Goal: Task Accomplishment & Management: Use online tool/utility

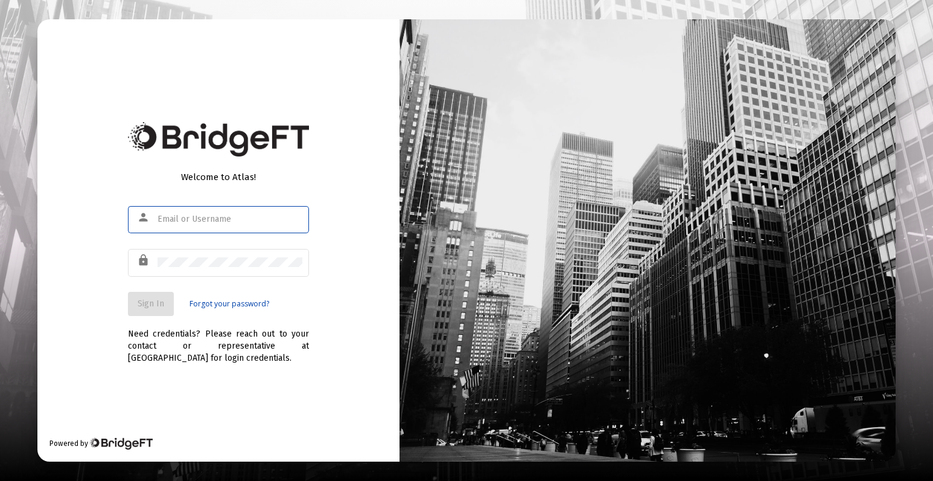
type input "hannah.hill@abbingtongroup.com"
click at [138, 304] on span "Sign In" at bounding box center [151, 303] width 27 height 10
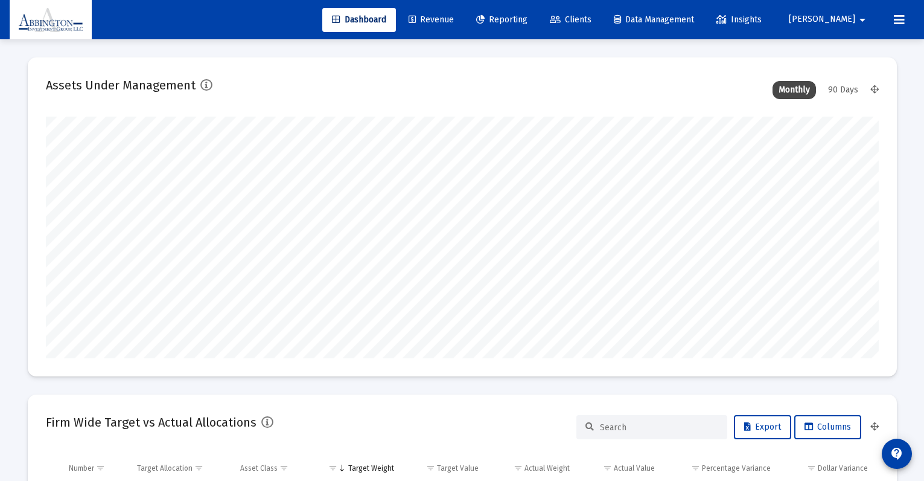
scroll to position [241, 449]
type input "2025-09-30"
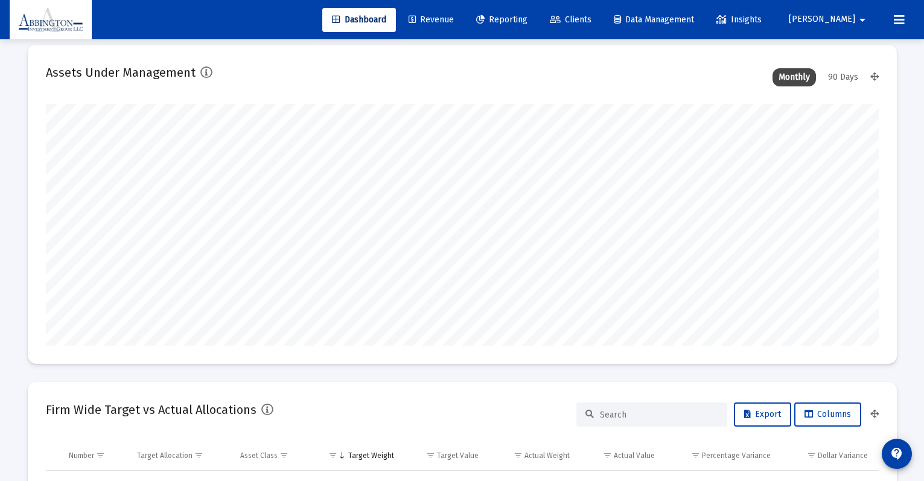
scroll to position [0, 0]
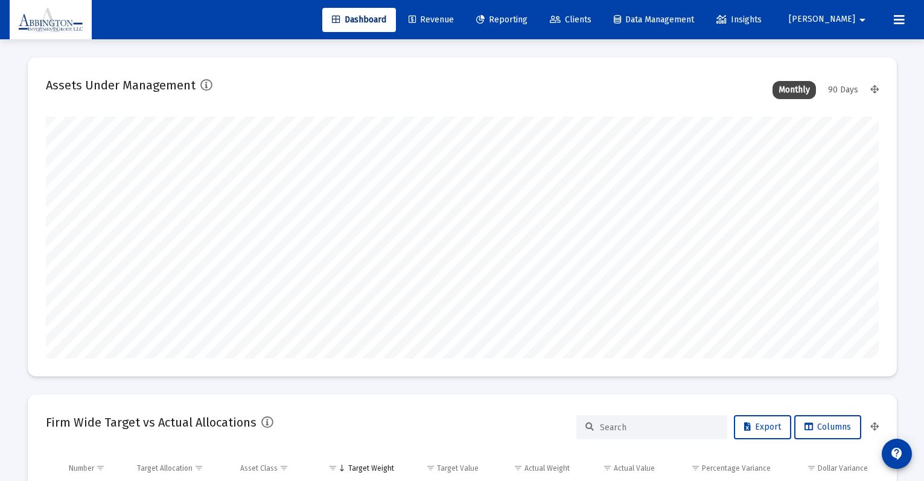
click at [454, 17] on span "Revenue" at bounding box center [431, 19] width 45 height 10
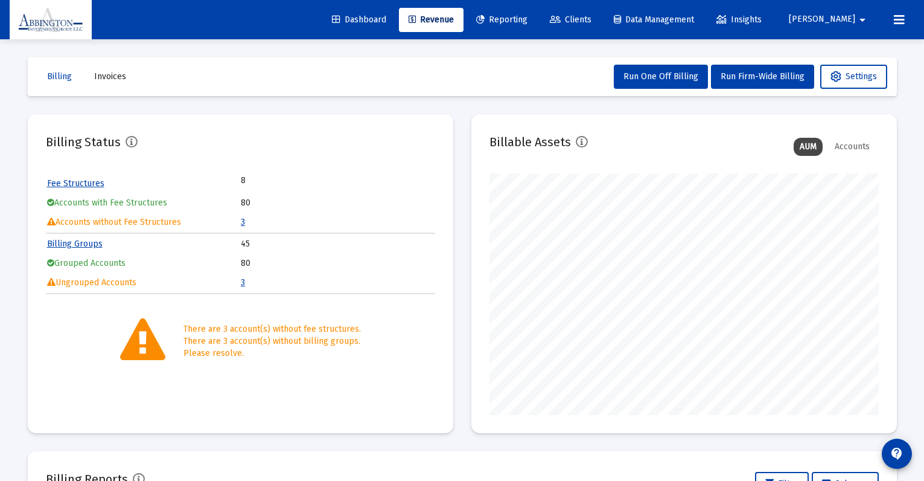
click at [528, 22] on span "Reporting" at bounding box center [501, 19] width 51 height 10
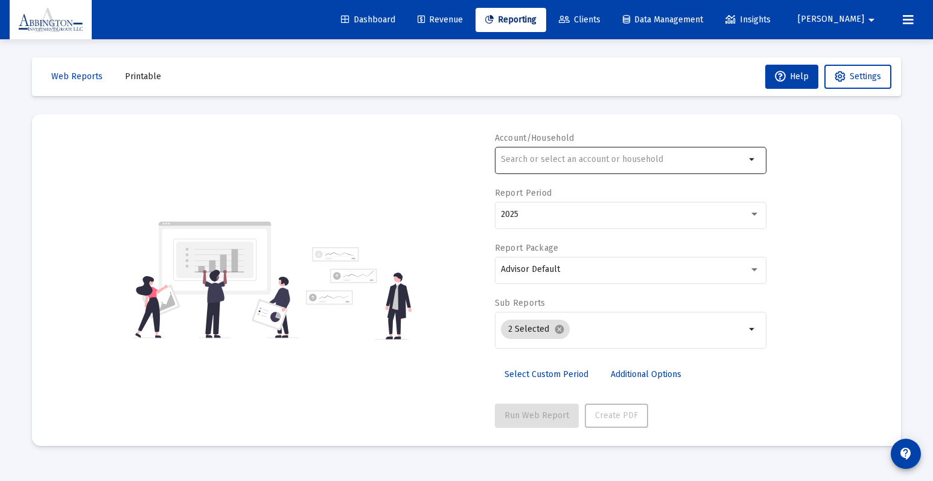
click at [736, 167] on div at bounding box center [623, 159] width 244 height 30
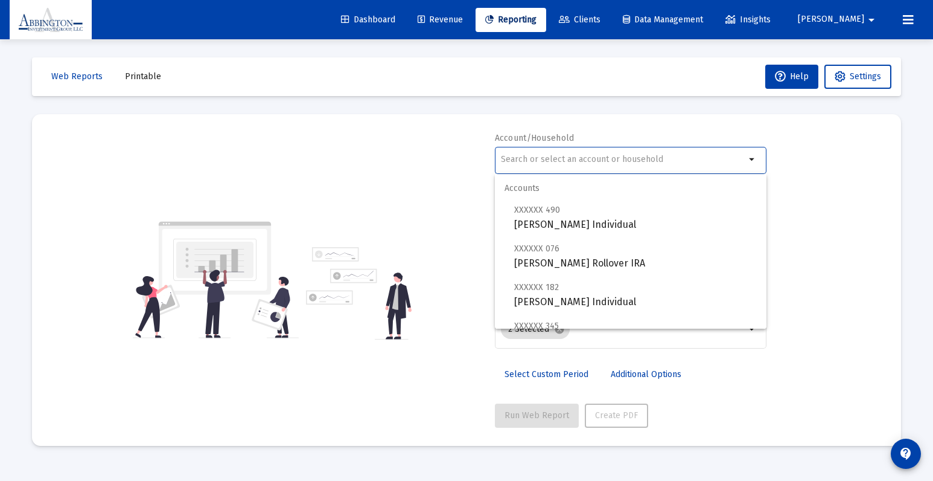
click at [843, 152] on div "Account/Household arrow_drop_down Report Period 2025 Report Package Advisor Def…" at bounding box center [466, 279] width 833 height 295
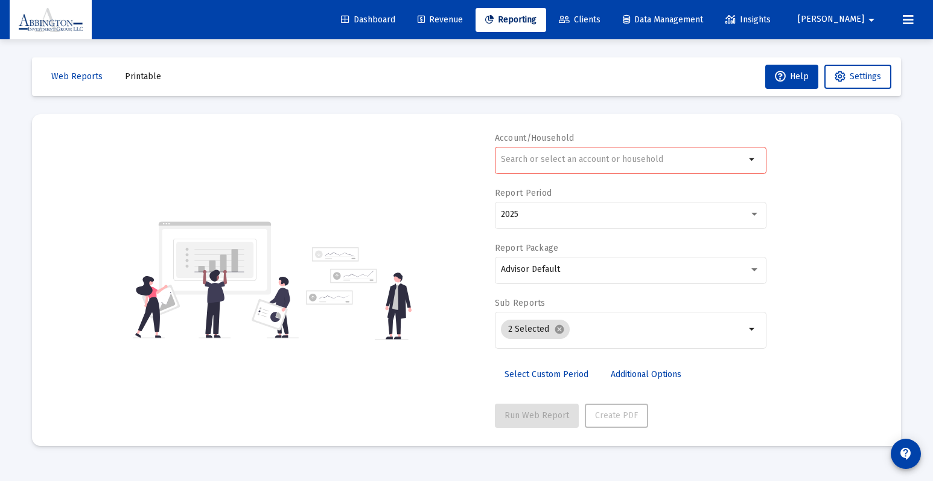
click at [640, 164] on div at bounding box center [623, 159] width 244 height 30
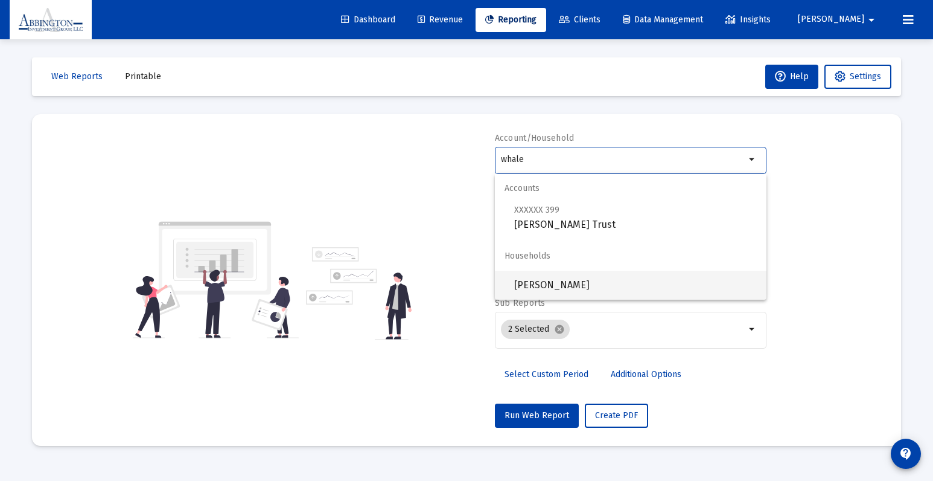
click at [541, 287] on span "Dave Whalen" at bounding box center [635, 284] width 243 height 29
type input "Dave Whalen"
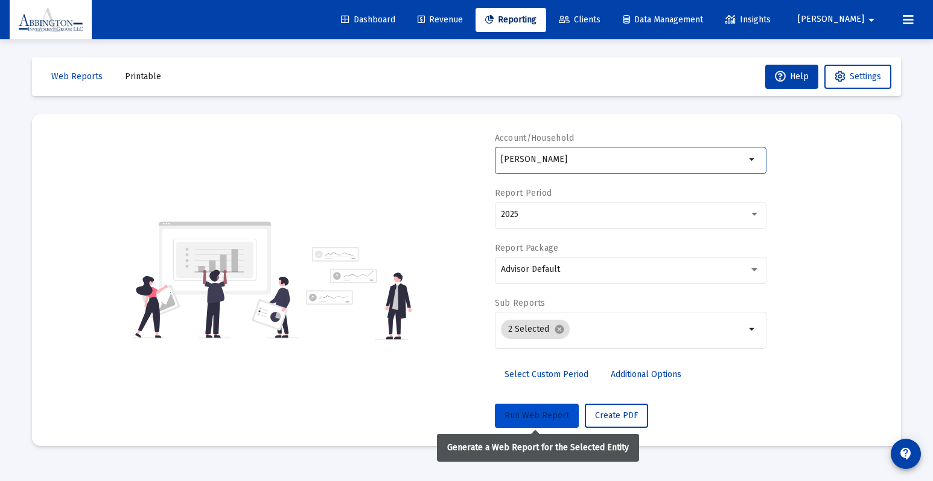
click at [529, 415] on span "Run Web Report" at bounding box center [537, 415] width 65 height 10
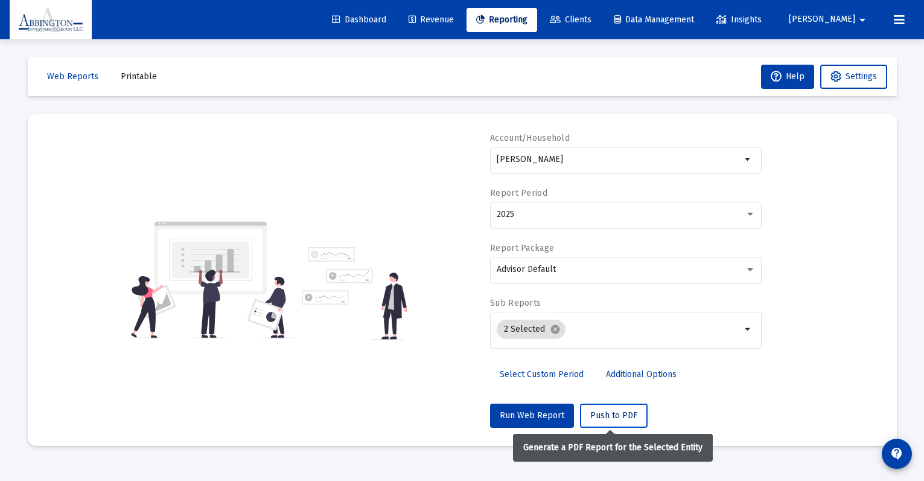
click at [596, 416] on span "Push to PDF" at bounding box center [613, 415] width 47 height 10
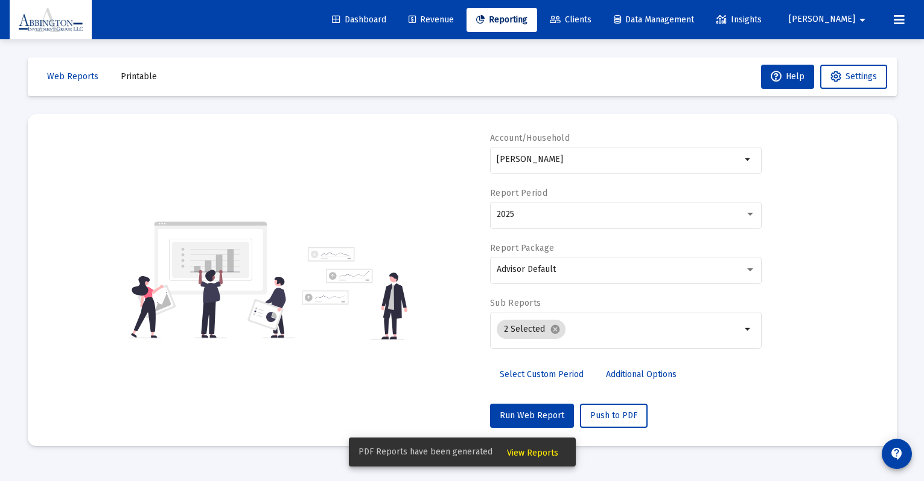
click at [528, 452] on span "View Reports" at bounding box center [532, 452] width 51 height 10
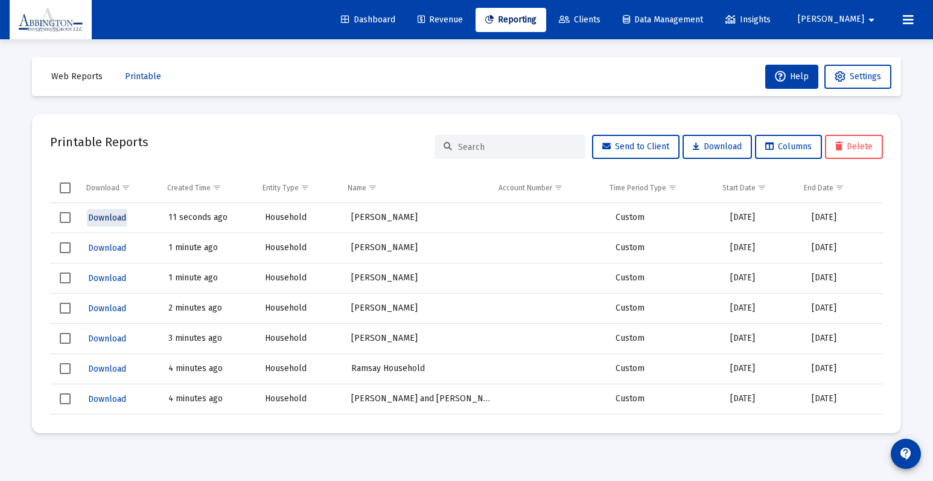
click at [115, 214] on span "Download" at bounding box center [107, 217] width 38 height 10
click at [75, 74] on span "Web Reports" at bounding box center [76, 76] width 51 height 10
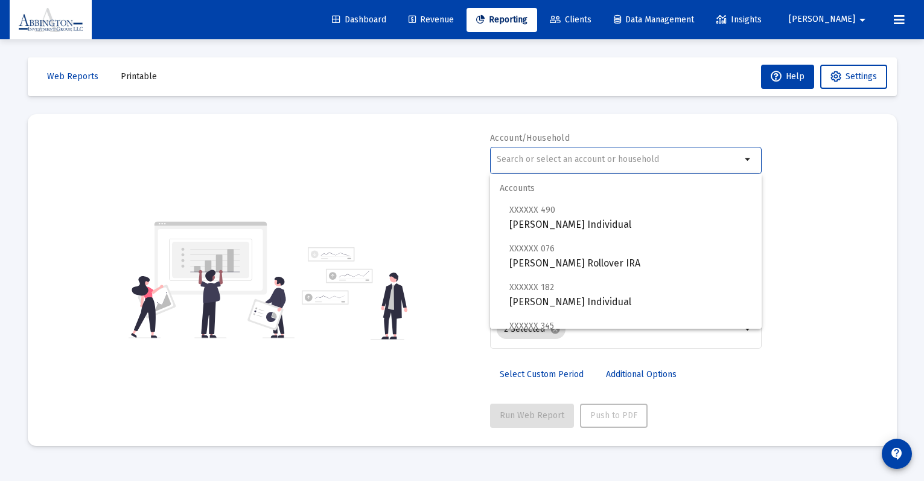
click at [688, 161] on input "text" at bounding box center [619, 160] width 244 height 10
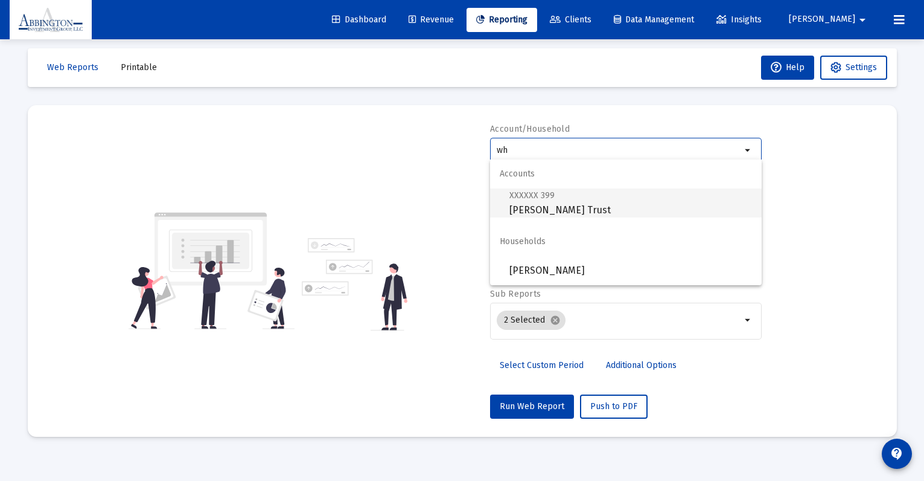
scroll to position [19, 0]
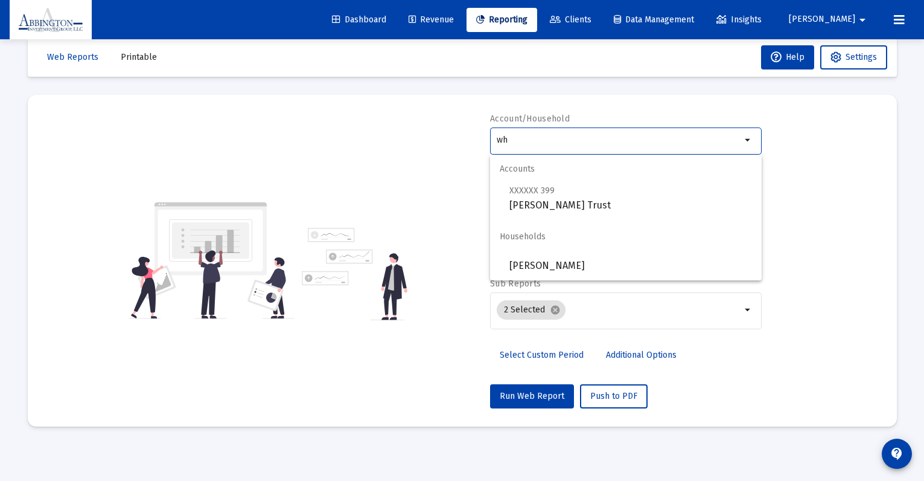
type input "w"
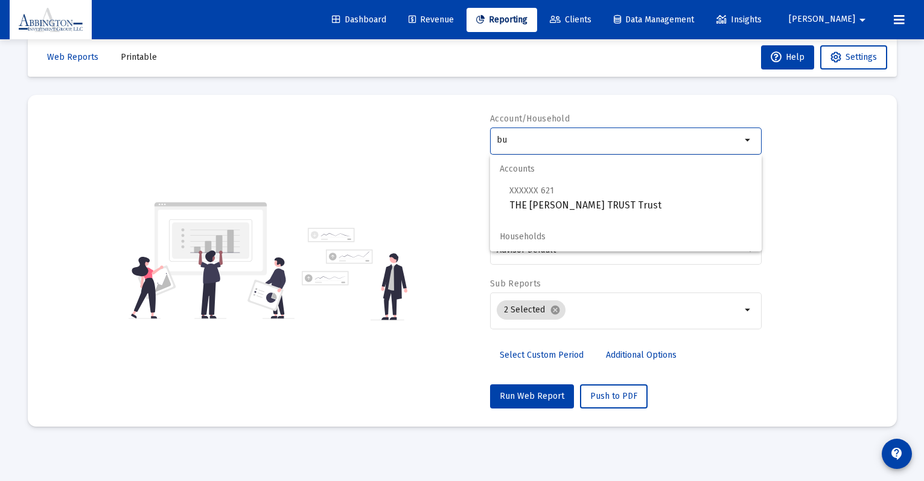
type input "bu"
click at [592, 19] on span "Clients" at bounding box center [571, 19] width 42 height 10
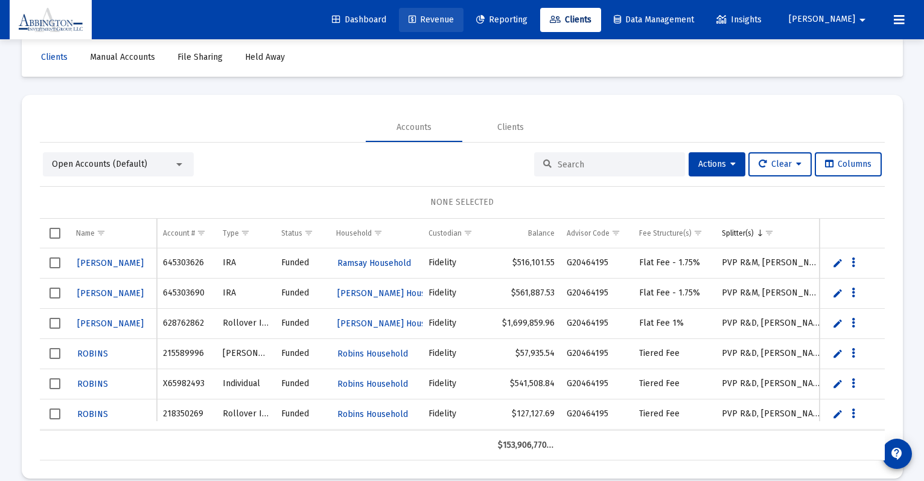
click at [454, 19] on span "Revenue" at bounding box center [431, 19] width 45 height 10
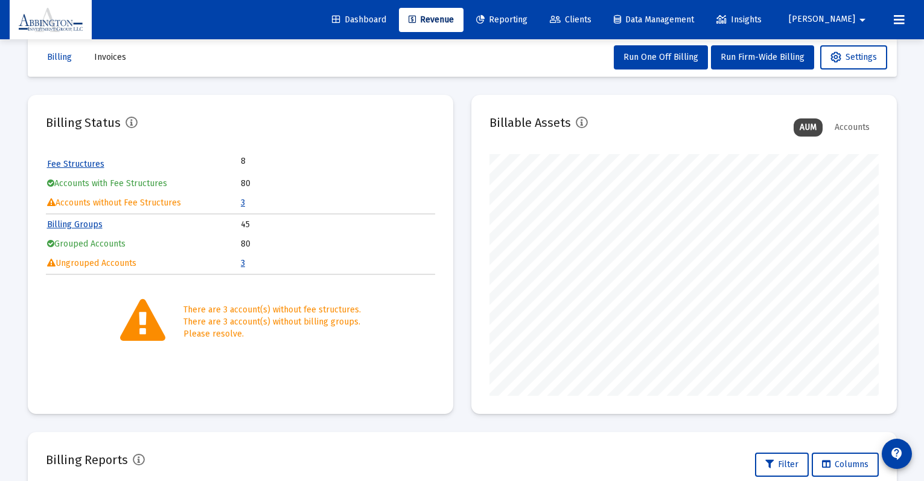
scroll to position [241, 389]
click at [592, 21] on span "Clients" at bounding box center [571, 19] width 42 height 10
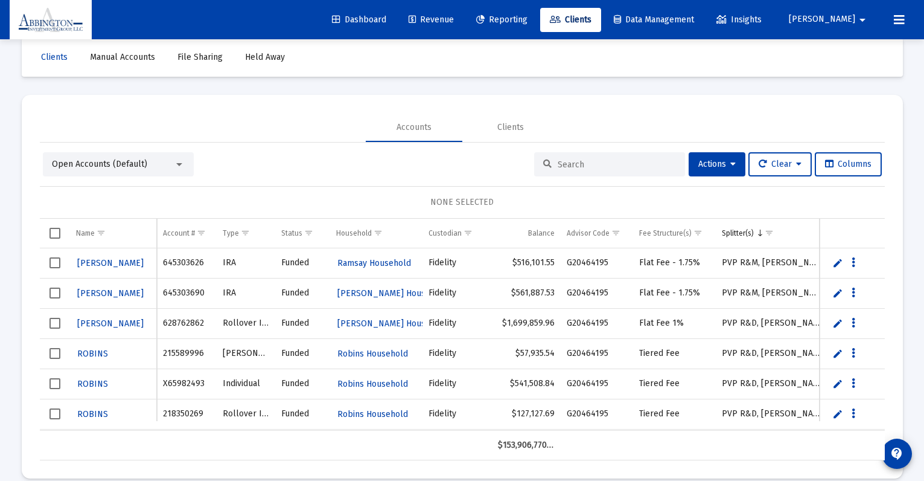
click at [583, 167] on input at bounding box center [617, 164] width 118 height 10
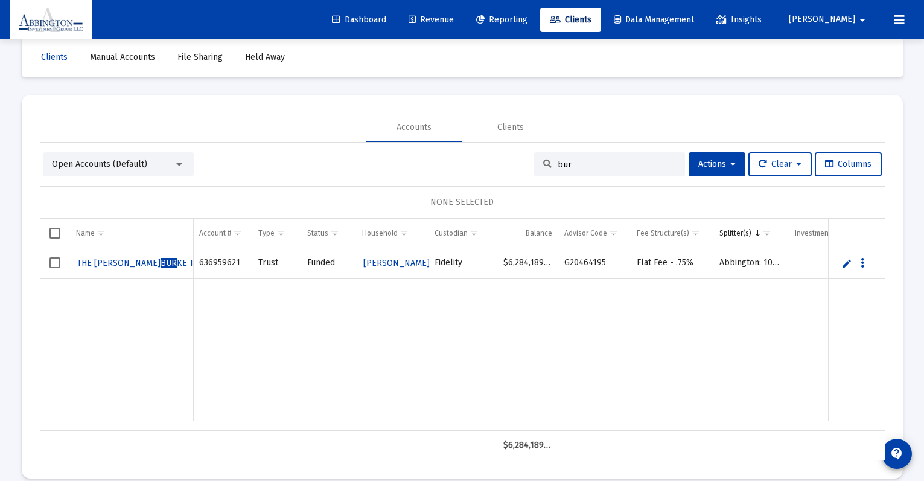
type input "bur"
click at [380, 258] on span "Dave Whalen" at bounding box center [396, 263] width 66 height 10
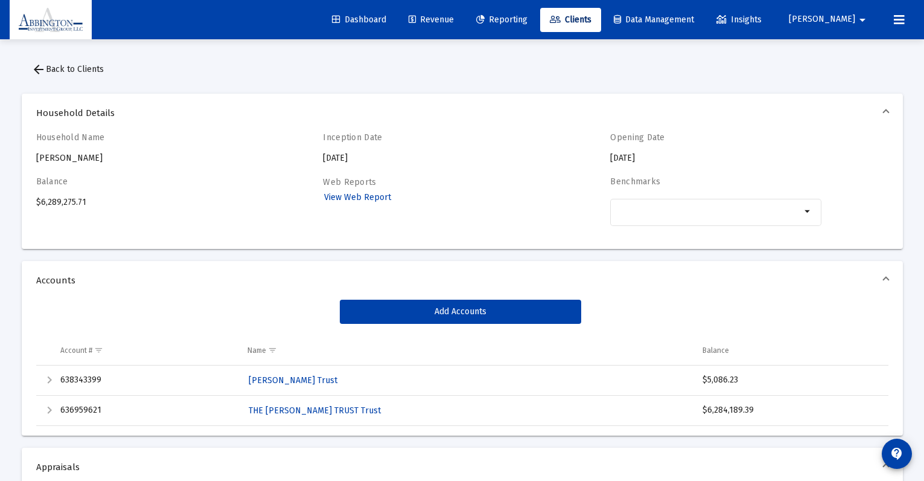
click at [47, 381] on div "Expand" at bounding box center [49, 379] width 14 height 14
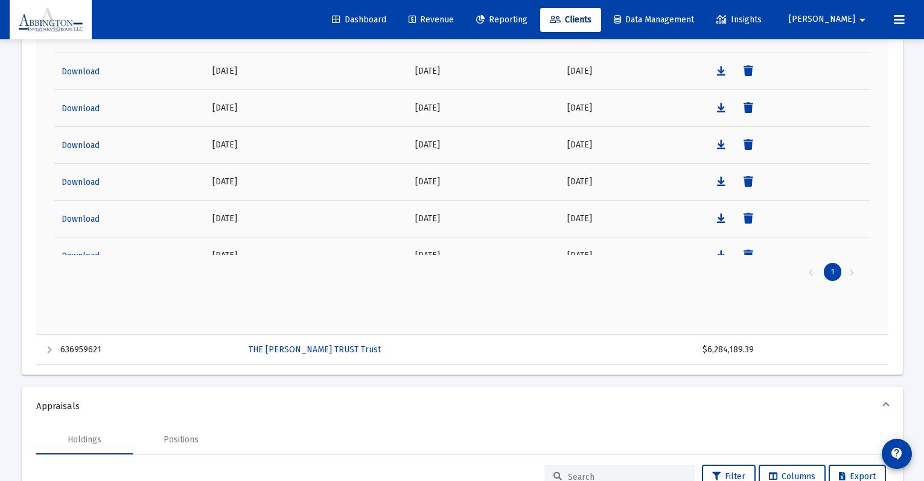
scroll to position [912, 0]
click at [62, 344] on td "636959621" at bounding box center [147, 348] width 187 height 30
click at [46, 347] on div "Expand" at bounding box center [49, 347] width 14 height 14
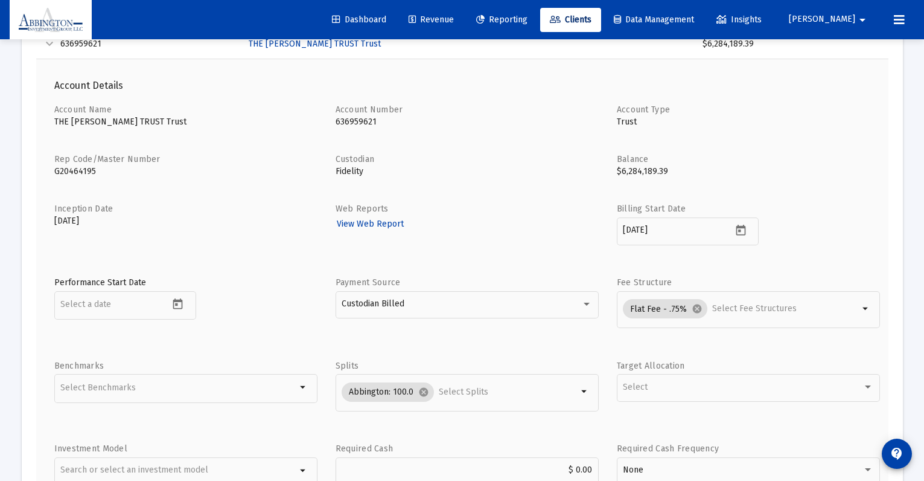
scroll to position [1213, 0]
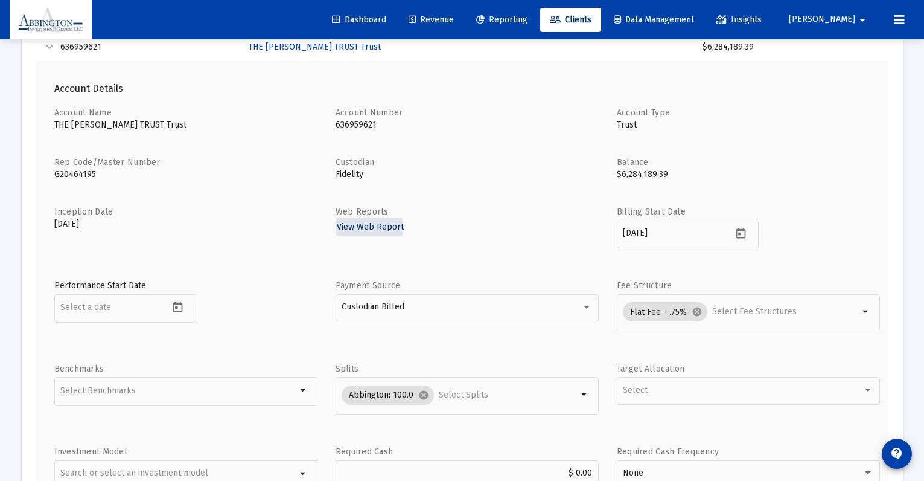
click at [357, 228] on span "View Web Report" at bounding box center [370, 227] width 67 height 10
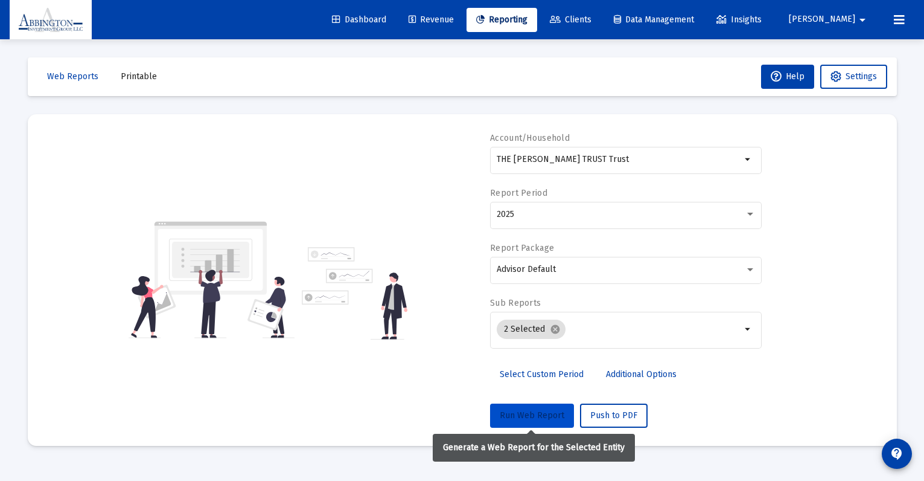
click at [512, 411] on span "Run Web Report" at bounding box center [532, 415] width 65 height 10
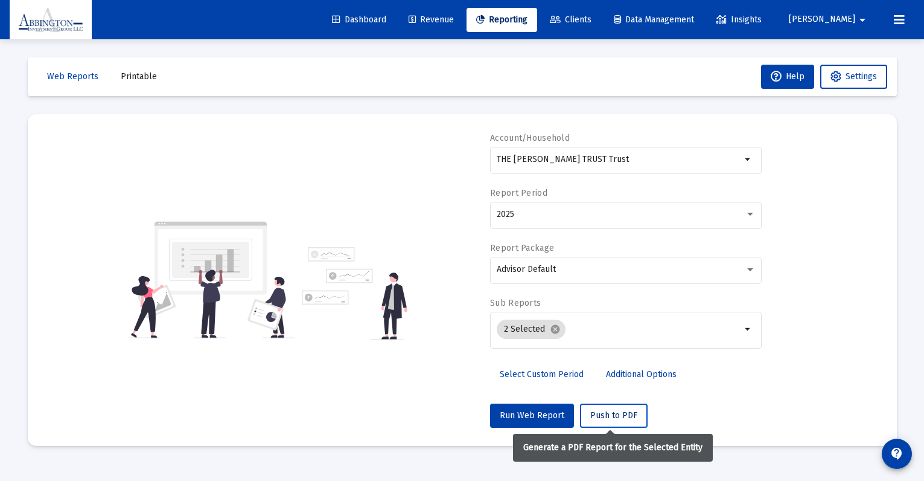
click at [596, 406] on button "Push to PDF" at bounding box center [614, 415] width 68 height 24
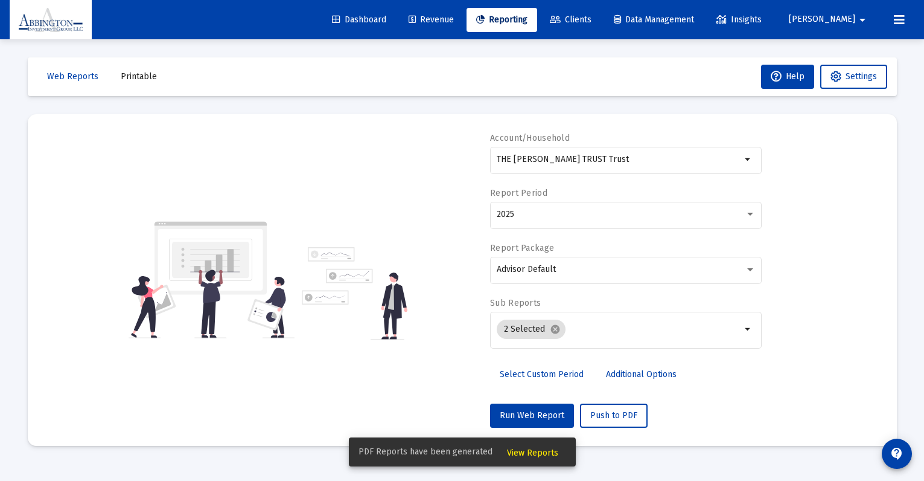
click at [519, 452] on span "View Reports" at bounding box center [532, 452] width 51 height 10
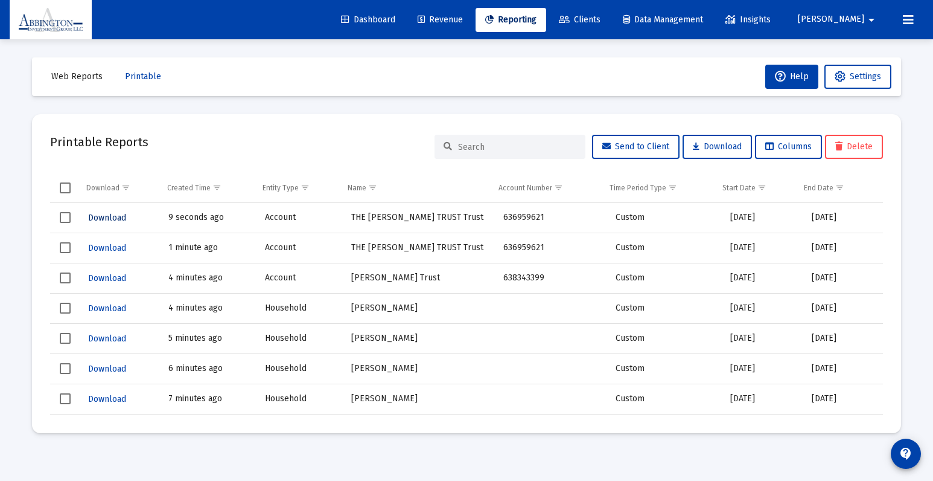
click at [100, 218] on span "Download" at bounding box center [107, 217] width 38 height 10
click at [463, 18] on span "Revenue" at bounding box center [440, 19] width 45 height 10
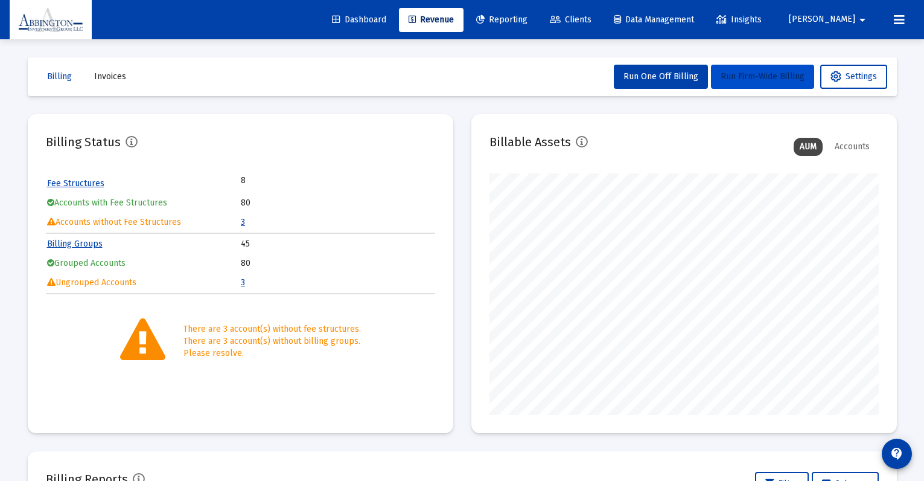
click at [764, 75] on span "Run Firm-Wide Billing" at bounding box center [763, 76] width 84 height 10
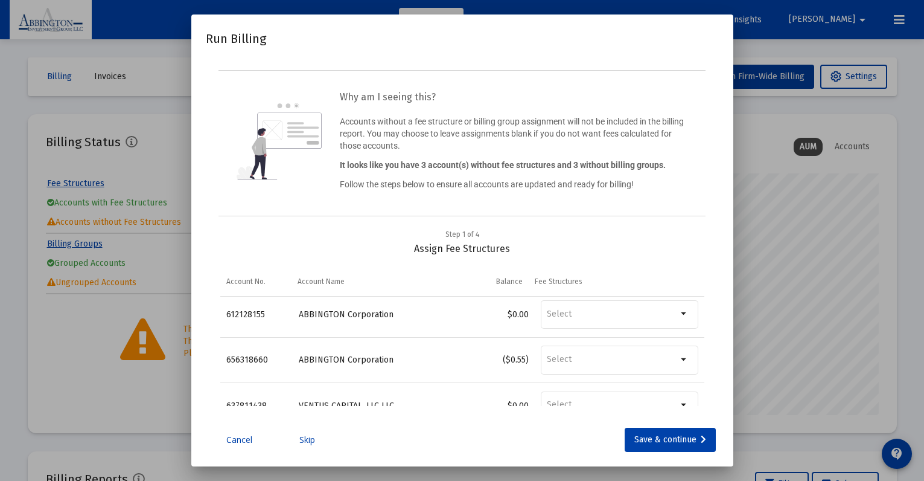
scroll to position [40, 0]
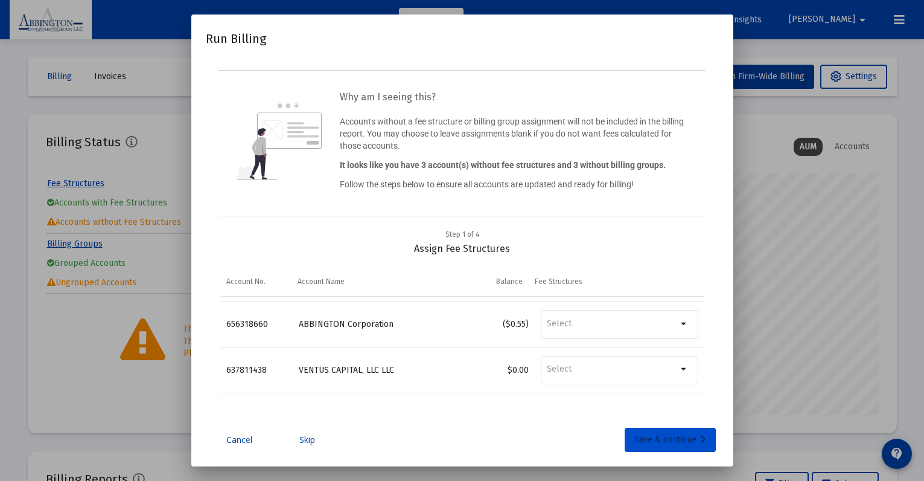
click at [668, 439] on div "Save & continue" at bounding box center [670, 439] width 72 height 24
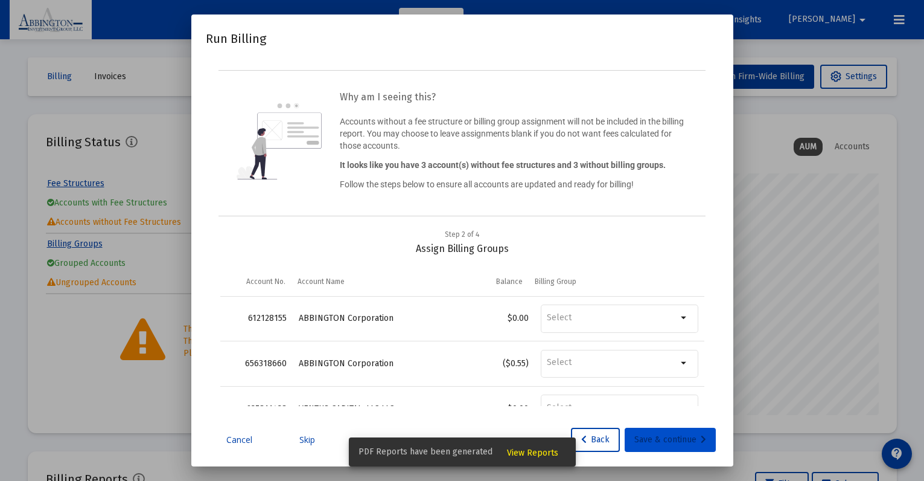
click at [670, 440] on div "Save & continue" at bounding box center [670, 439] width 72 height 24
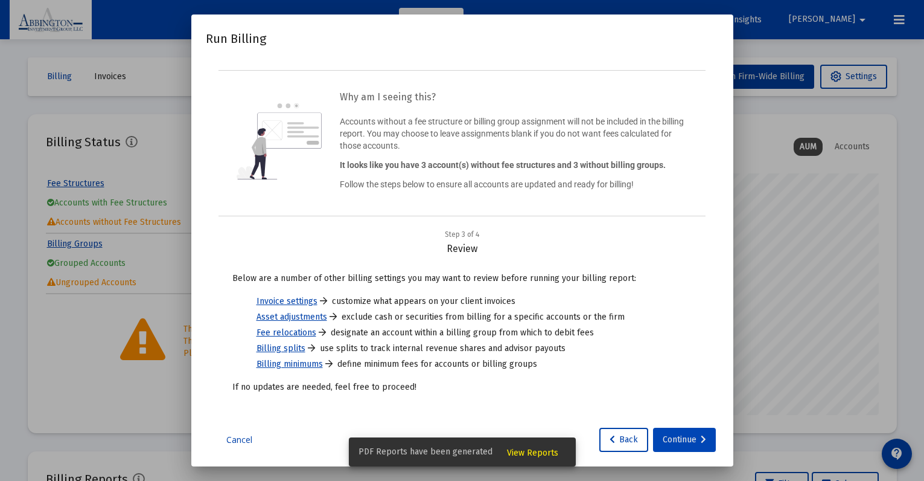
click at [681, 440] on div "Continue" at bounding box center [684, 439] width 43 height 24
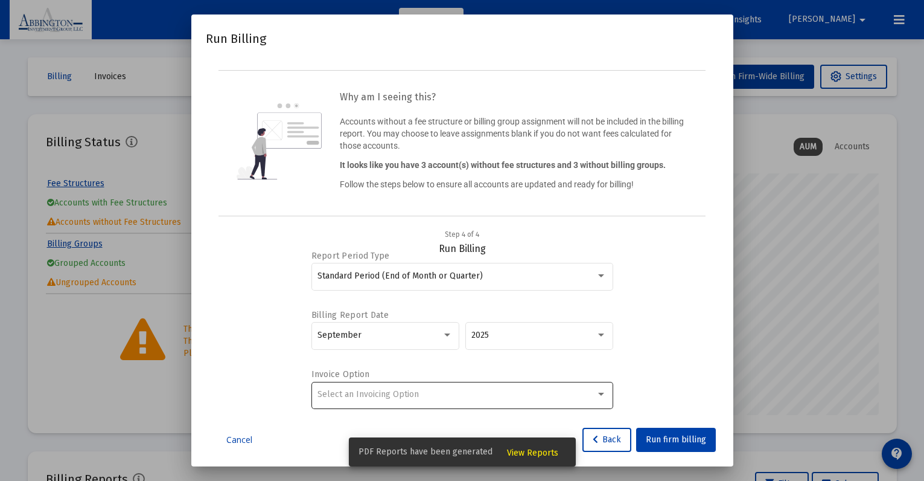
click at [588, 400] on div "Select an Invoicing Option" at bounding box center [462, 394] width 289 height 30
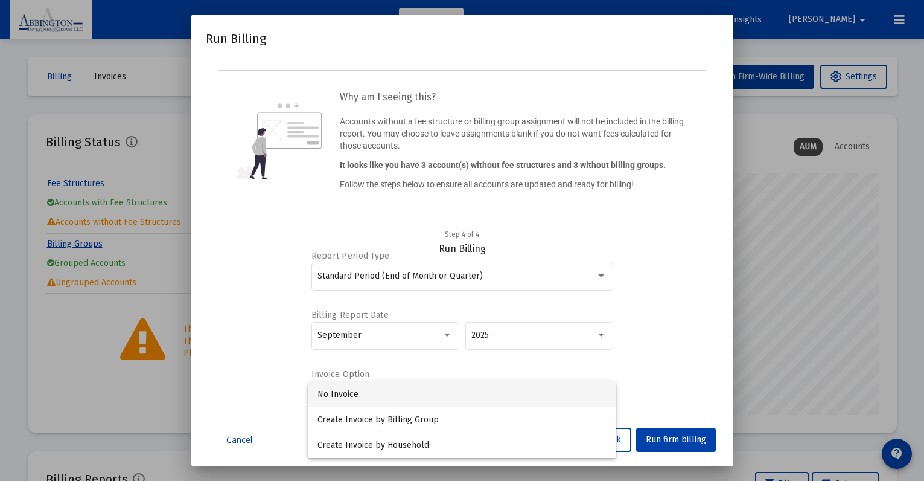
click at [481, 391] on span "No Invoice" at bounding box center [462, 394] width 289 height 25
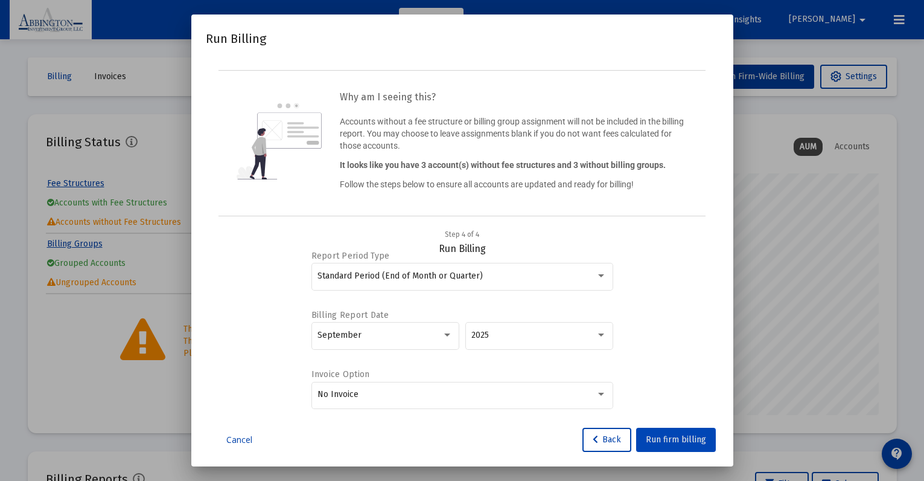
click at [666, 442] on span "Run firm billing" at bounding box center [676, 439] width 60 height 10
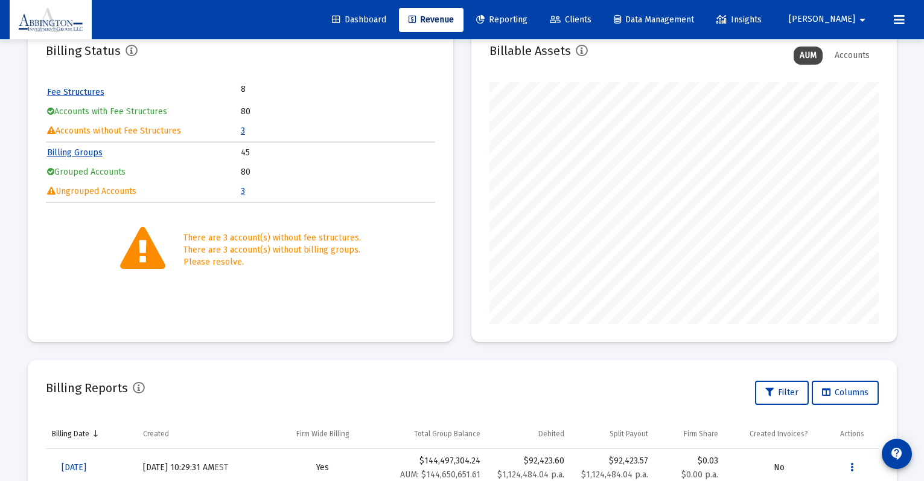
scroll to position [0, 0]
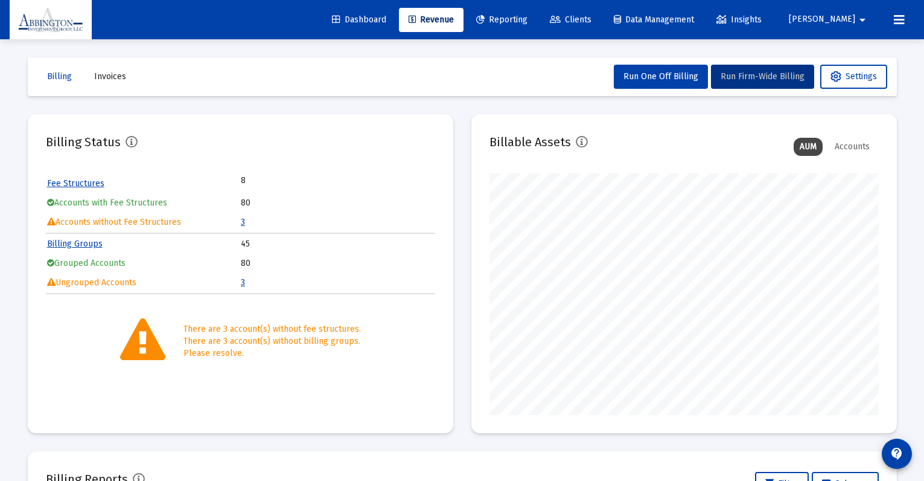
click at [519, 17] on span "Reporting" at bounding box center [501, 19] width 51 height 10
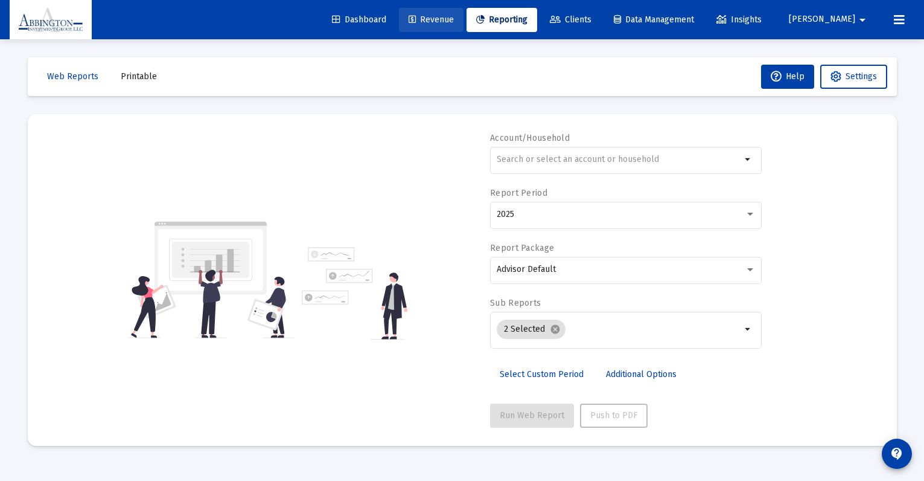
click at [454, 20] on span "Revenue" at bounding box center [431, 19] width 45 height 10
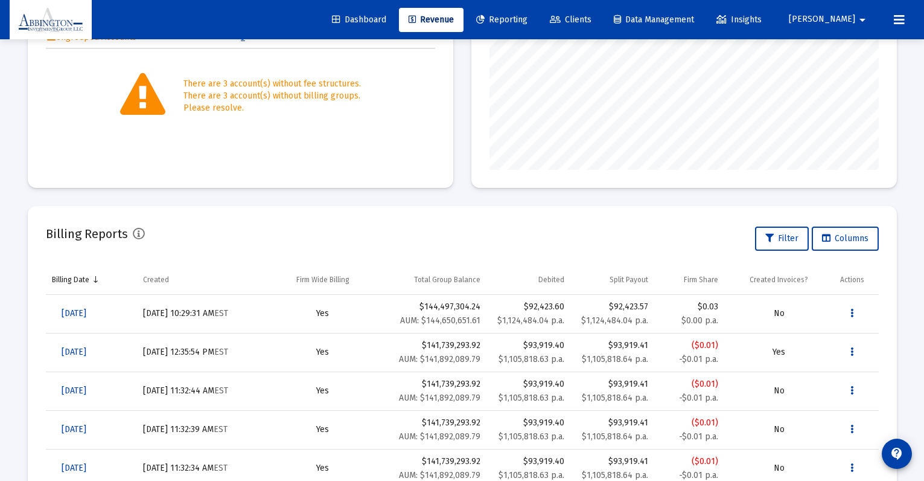
scroll to position [112, 0]
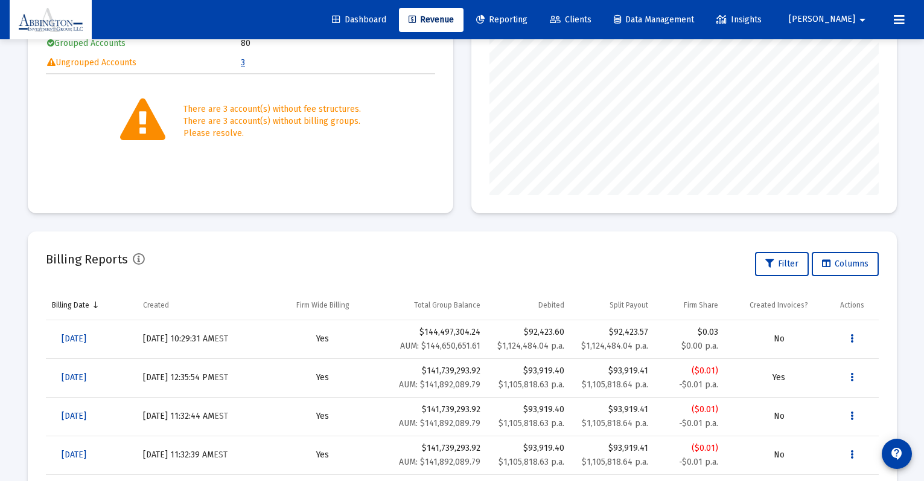
scroll to position [220, 0]
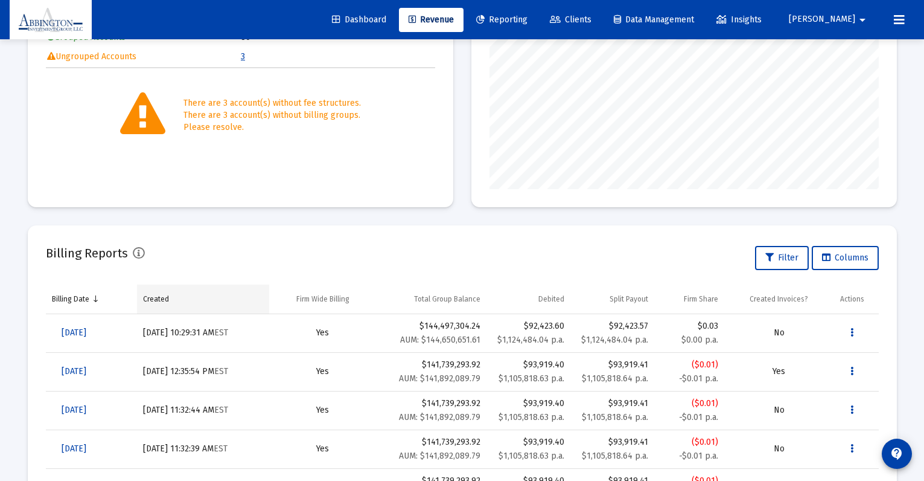
scroll to position [239, 0]
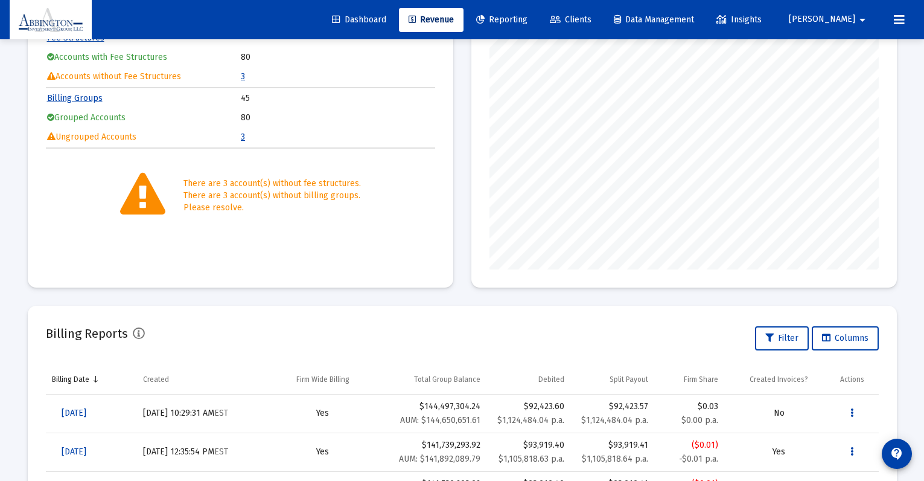
scroll to position [146, 0]
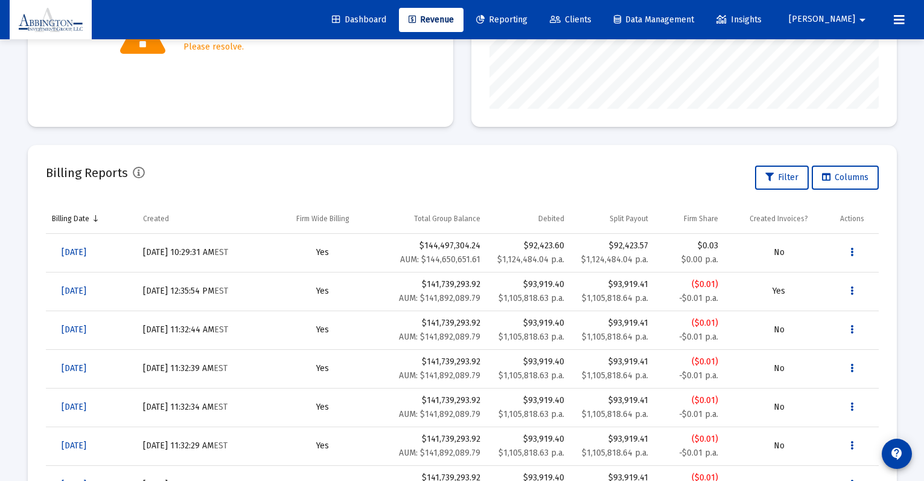
scroll to position [305, 0]
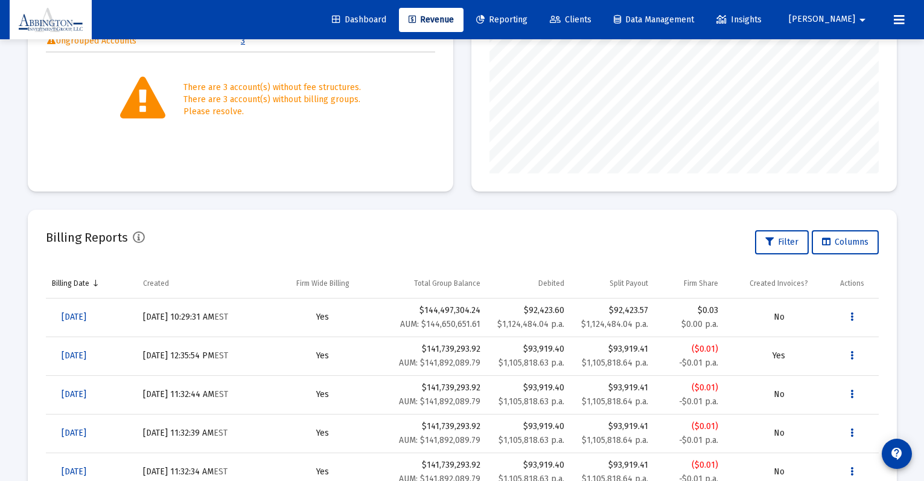
scroll to position [265, 0]
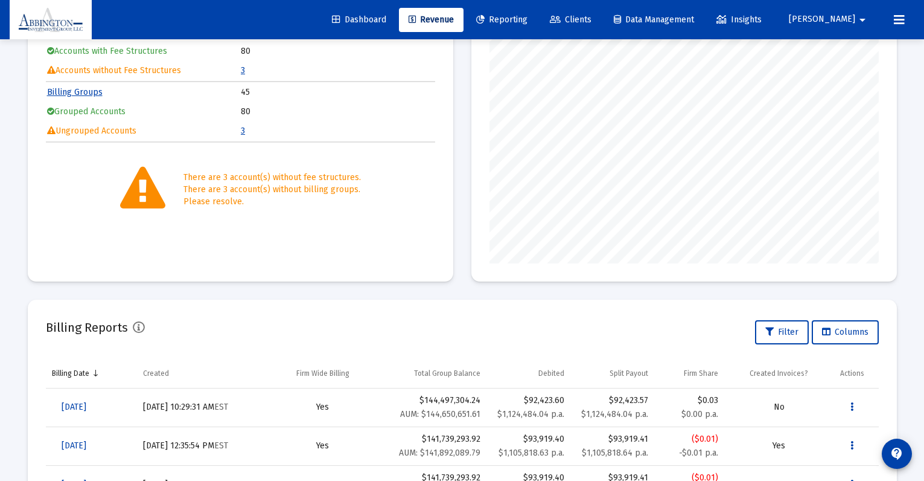
scroll to position [154, 0]
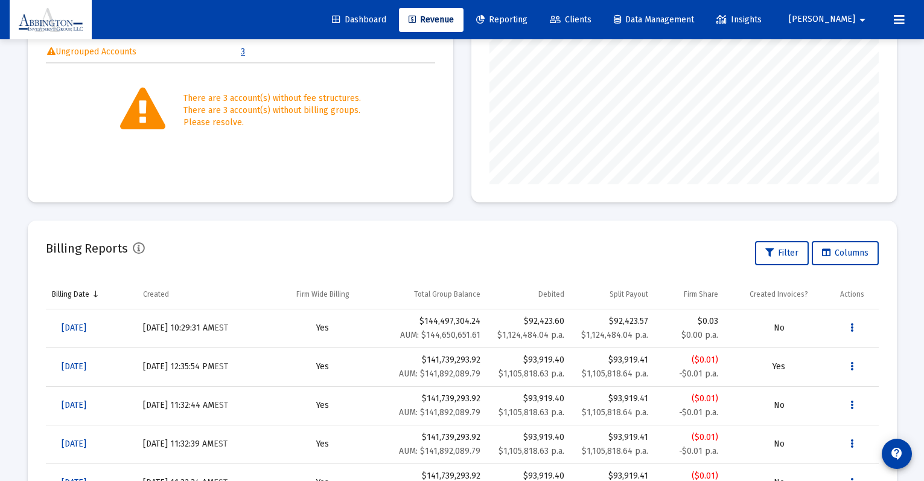
scroll to position [323, 0]
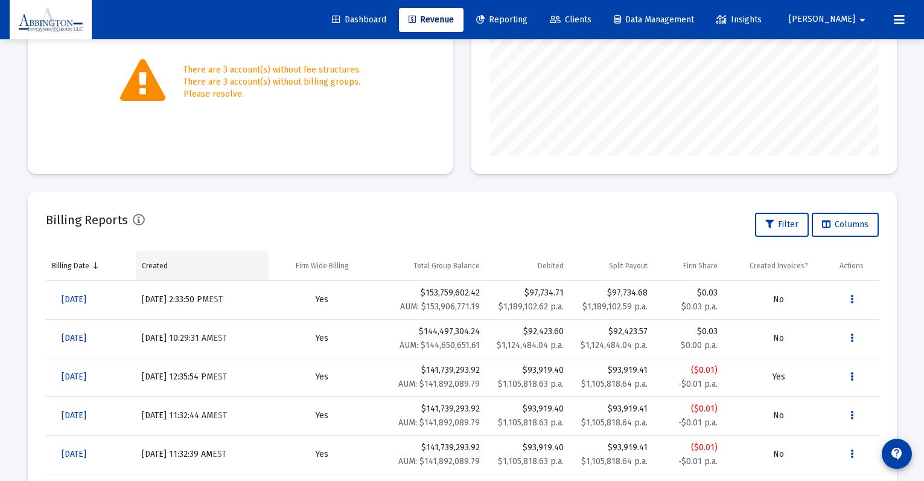
scroll to position [276, 0]
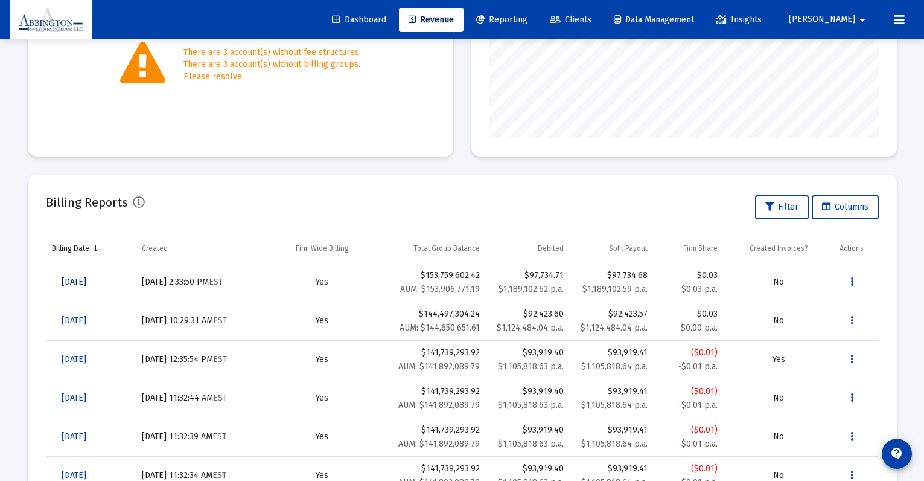
click at [86, 282] on span "[DATE]" at bounding box center [74, 281] width 25 height 10
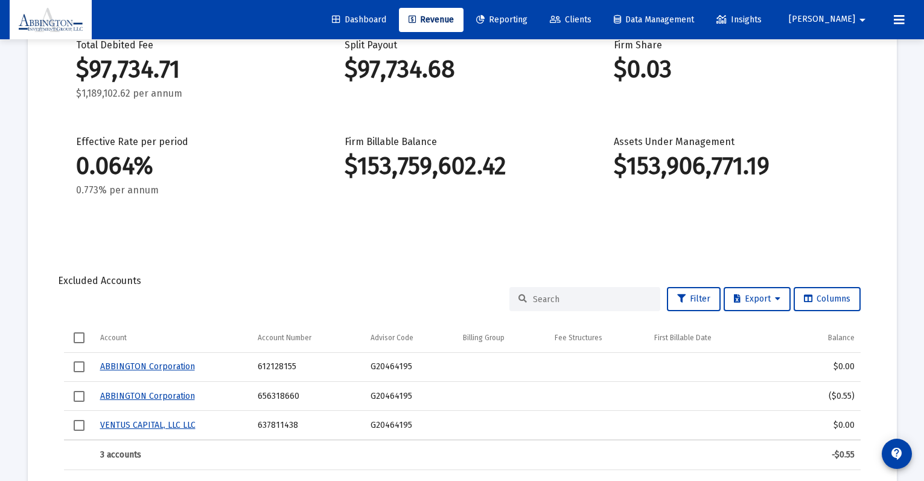
scroll to position [174, 0]
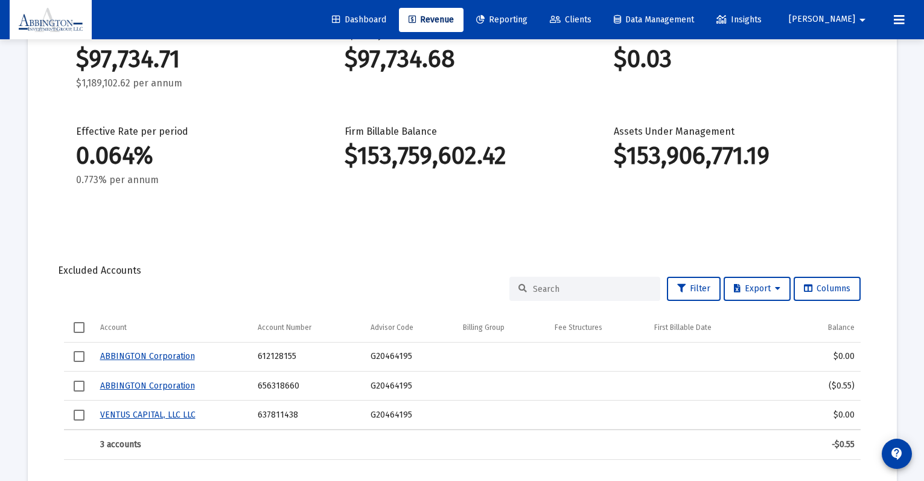
click at [557, 292] on input at bounding box center [592, 289] width 118 height 10
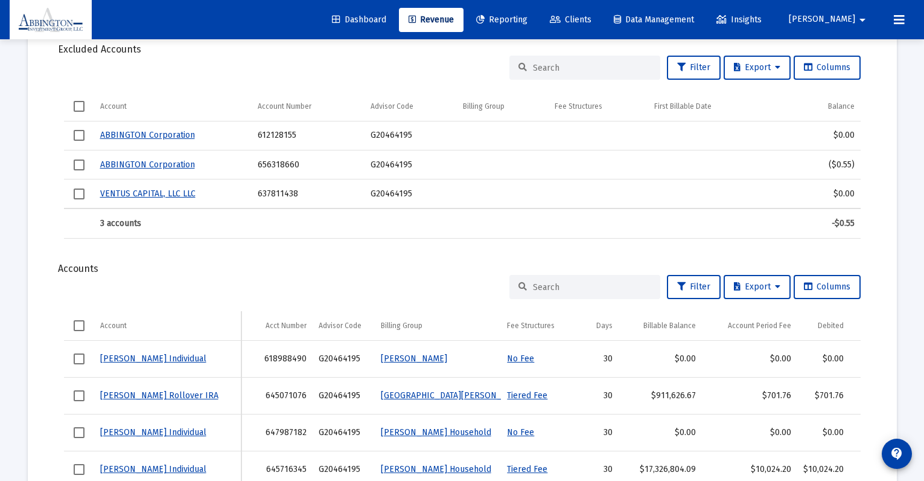
scroll to position [495, 0]
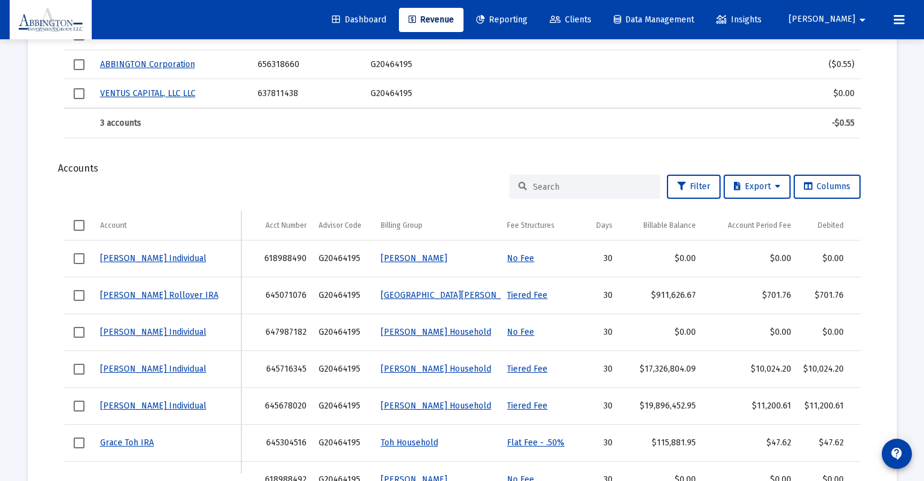
click at [591, 190] on input at bounding box center [592, 187] width 118 height 10
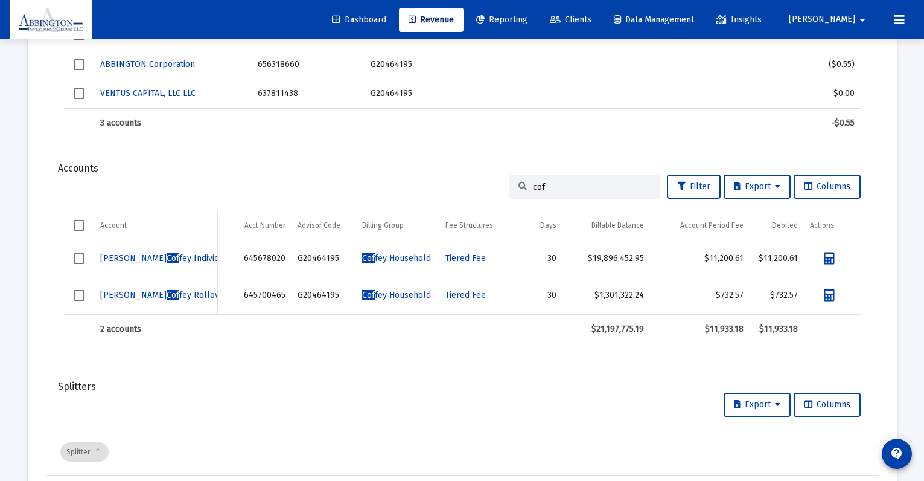
drag, startPoint x: 547, startPoint y: 188, endPoint x: 520, endPoint y: 187, distance: 27.2
click at [520, 187] on div "cof" at bounding box center [584, 186] width 151 height 24
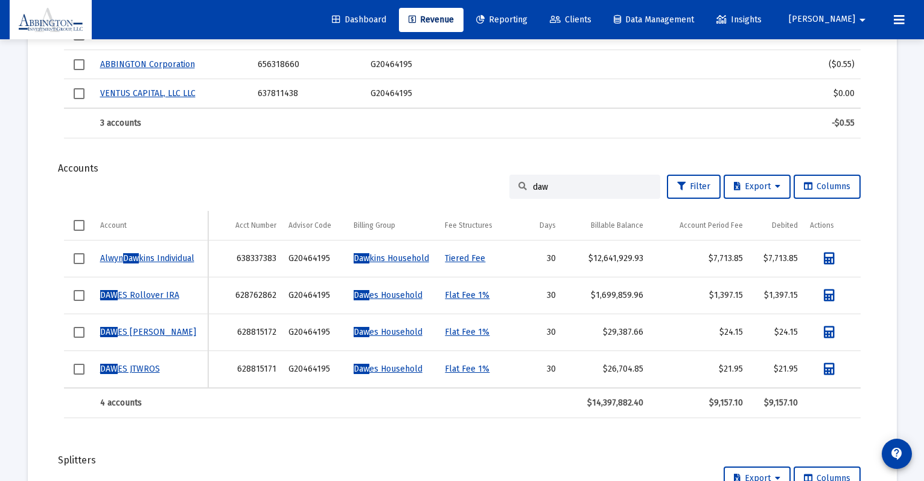
type input "daw"
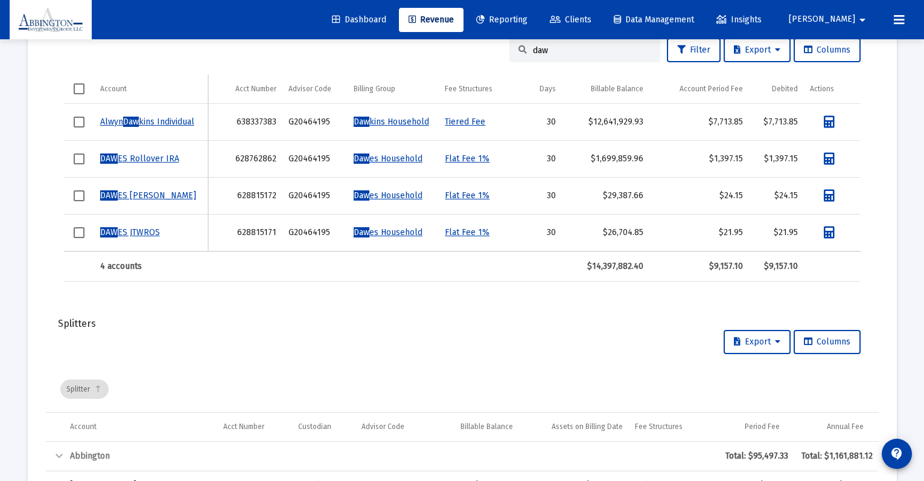
scroll to position [517, 0]
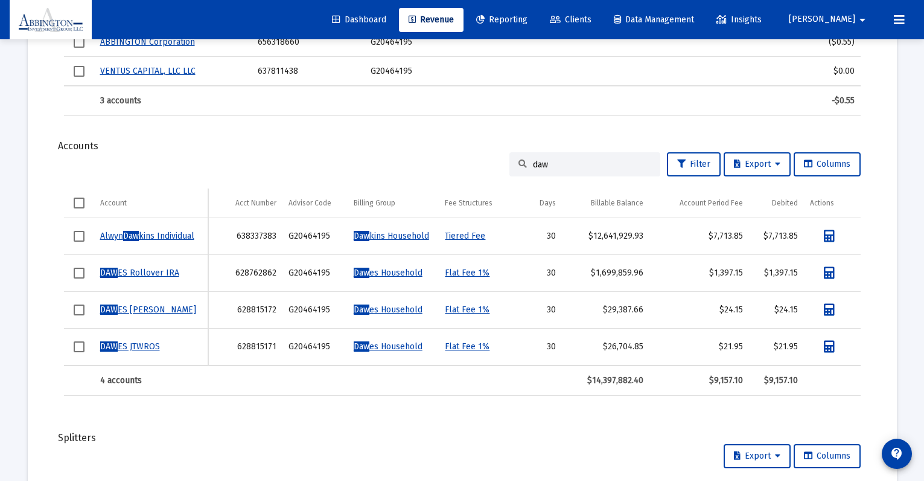
drag, startPoint x: 534, startPoint y: 159, endPoint x: 528, endPoint y: 156, distance: 7.0
click at [528, 156] on div "daw" at bounding box center [584, 164] width 151 height 24
drag, startPoint x: 555, startPoint y: 163, endPoint x: 513, endPoint y: 166, distance: 42.4
click at [513, 166] on div "daw" at bounding box center [584, 164] width 151 height 24
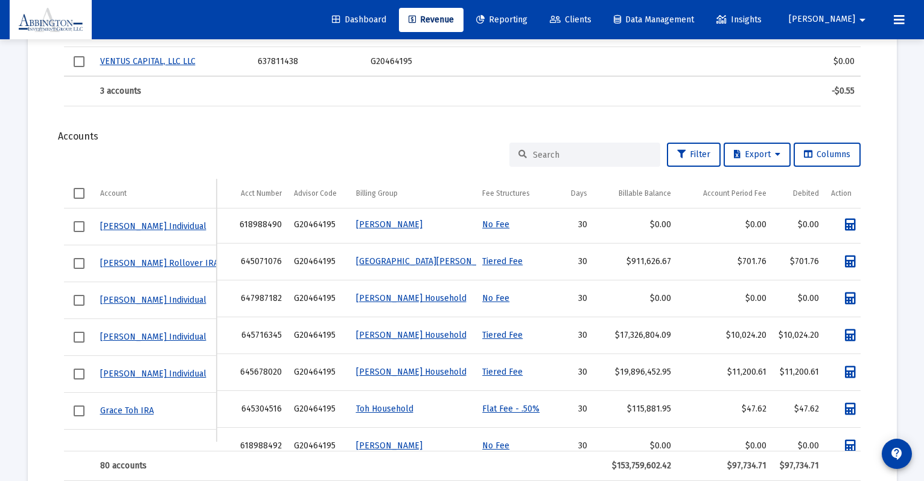
scroll to position [2, 0]
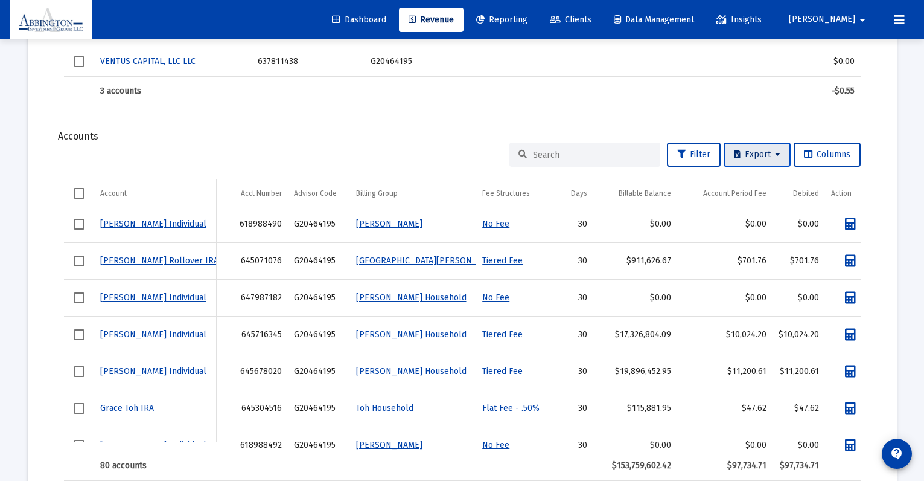
click at [770, 153] on span "Export" at bounding box center [757, 154] width 46 height 10
click at [774, 179] on button "Export All Rows" at bounding box center [760, 185] width 82 height 29
click at [740, 8] on div "Dashboard Revenue Reporting Clients Data Management Insights" at bounding box center [548, 20] width 452 height 24
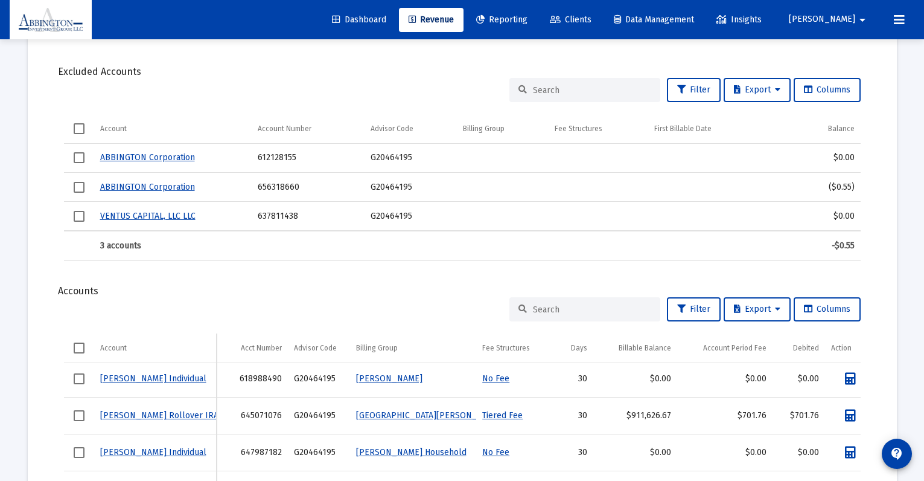
scroll to position [0, 0]
